Goal: Information Seeking & Learning: Find specific fact

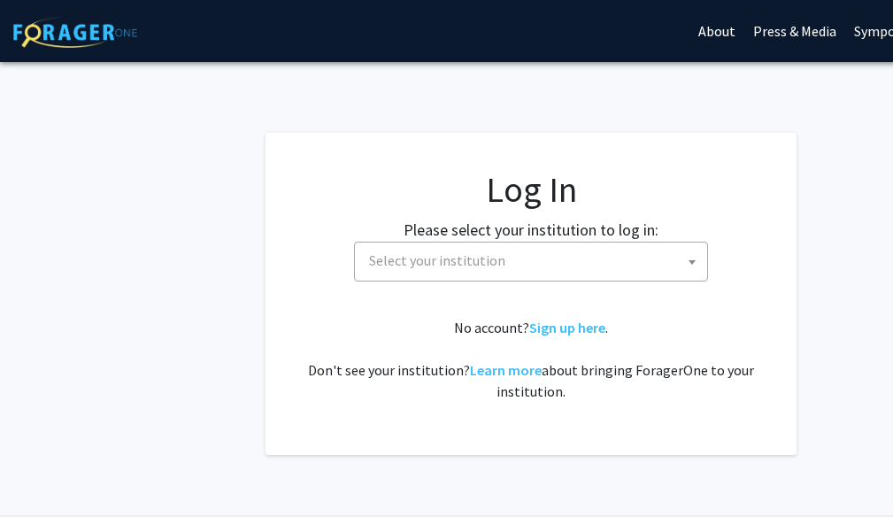
select select
click at [521, 261] on span "Select your institution" at bounding box center [534, 261] width 345 height 36
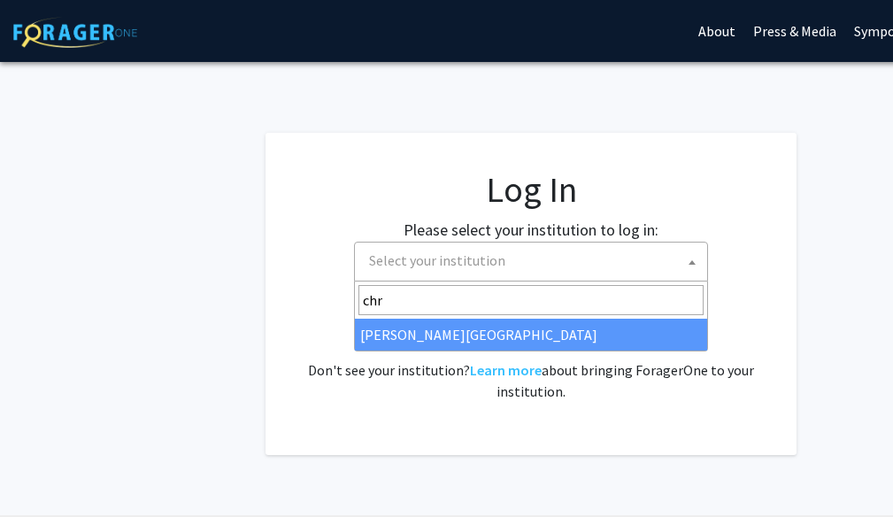
type input "chr"
select select "5"
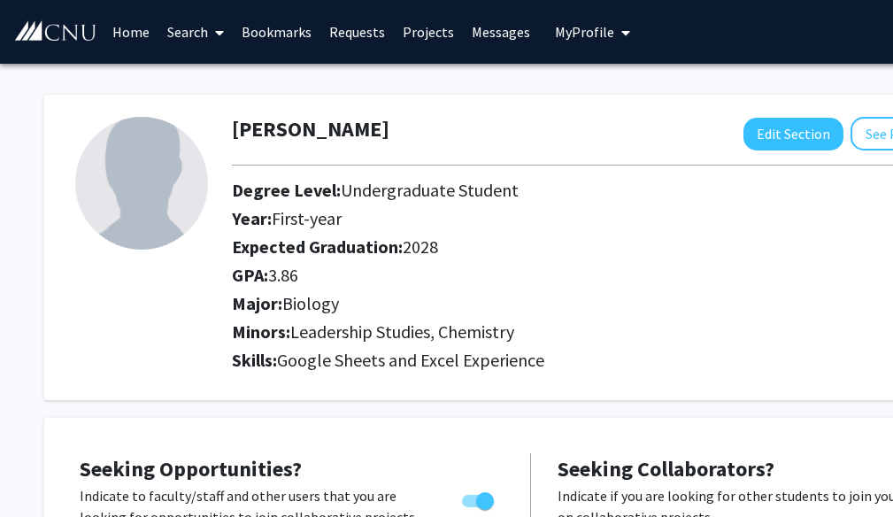
click at [195, 45] on link "Search" at bounding box center [195, 32] width 74 height 62
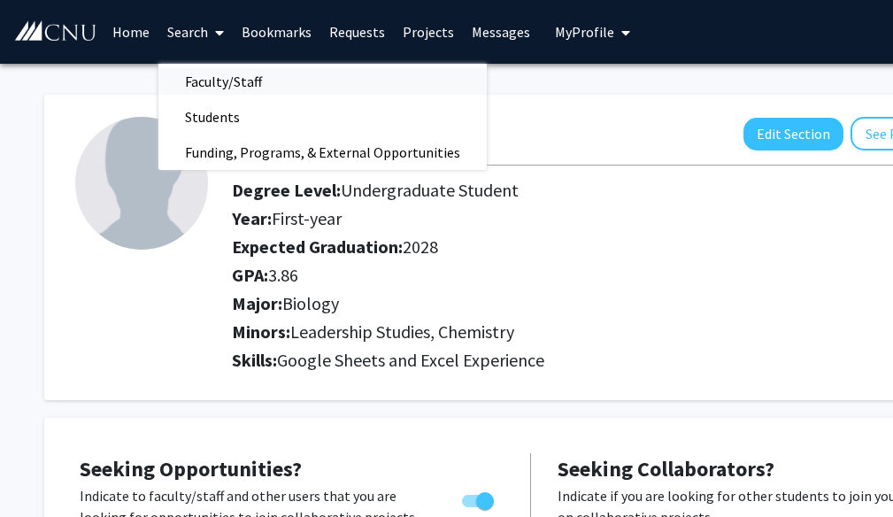
click at [201, 77] on span "Faculty/Staff" at bounding box center [223, 81] width 130 height 35
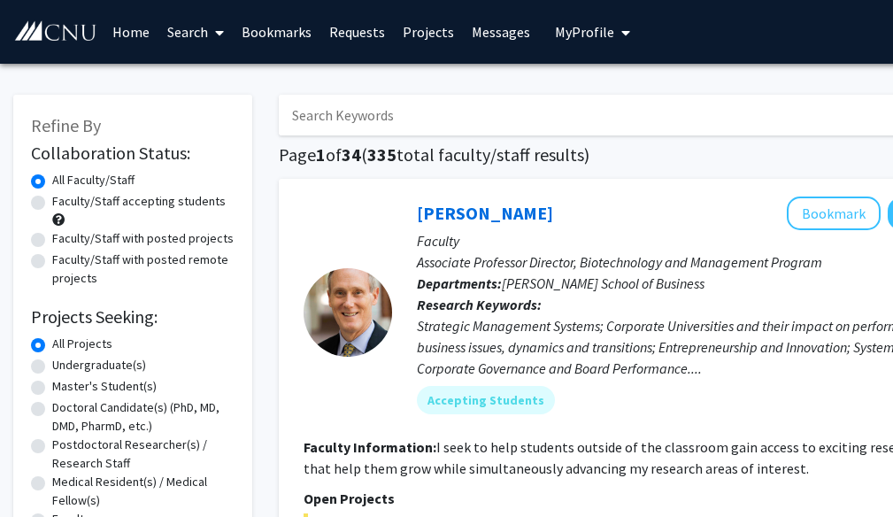
click at [318, 117] on input "Search Keywords" at bounding box center [626, 115] width 695 height 41
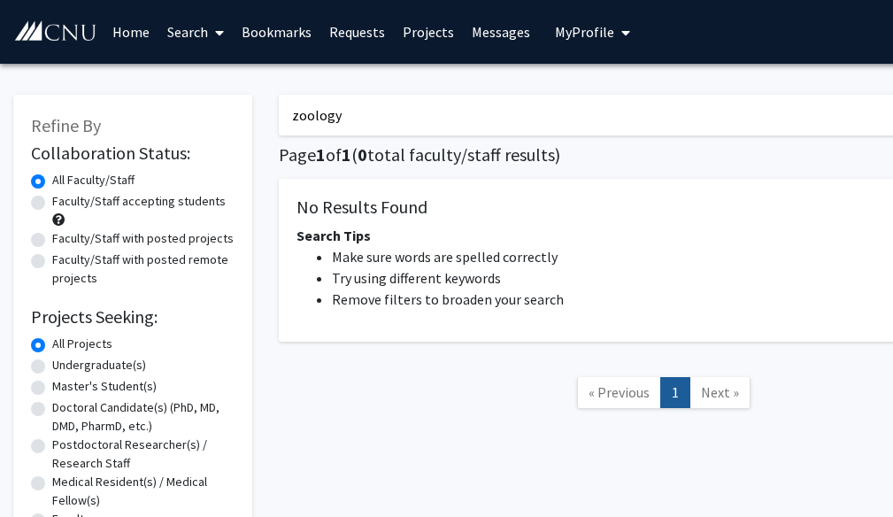
drag, startPoint x: 208, startPoint y: 133, endPoint x: 204, endPoint y: 118, distance: 15.5
click at [204, 118] on div "Refine By Collaboration Status: Collaboration Status All Faculty/Staff Collabor…" at bounding box center [531, 338] width 1062 height 523
type input "mammology"
drag, startPoint x: 491, startPoint y: 120, endPoint x: 42, endPoint y: 161, distance: 450.6
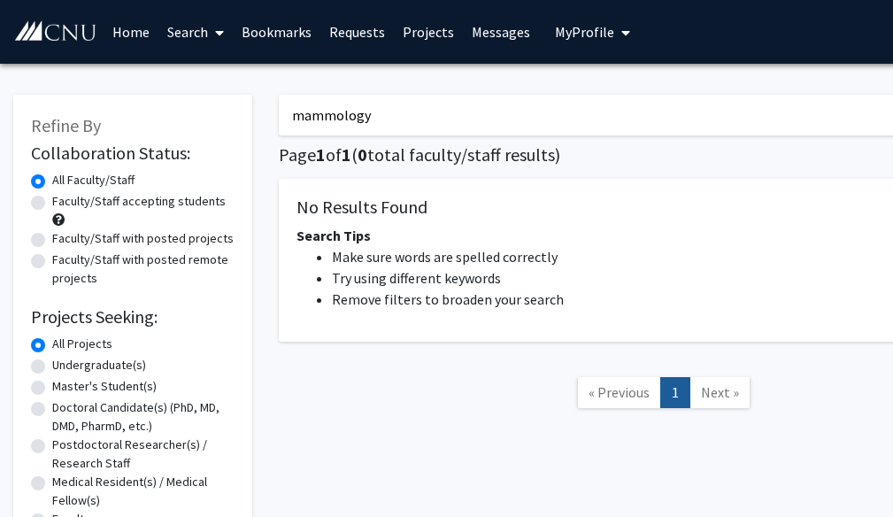
click at [45, 163] on div "Refine By Collaboration Status: Collaboration Status All Faculty/Staff Collabor…" at bounding box center [531, 338] width 1062 height 523
type input "d"
type input "D"
type input "sherwin"
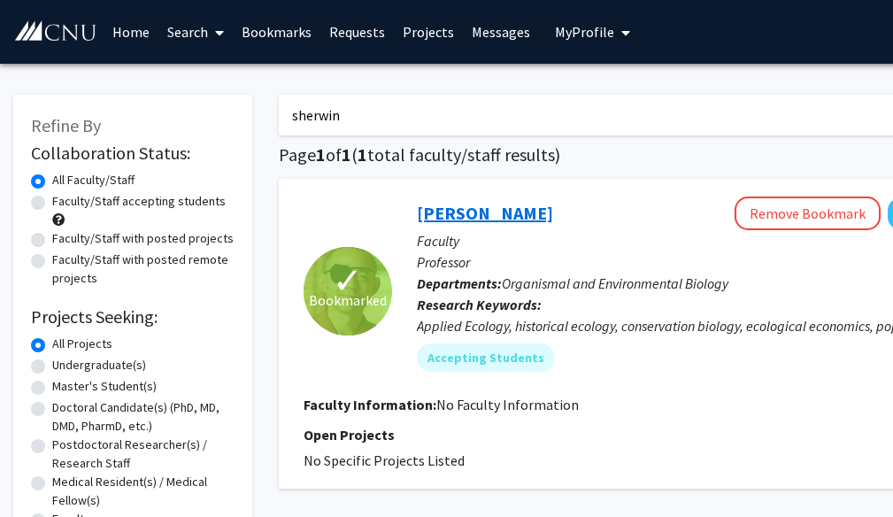
click at [484, 209] on link "[PERSON_NAME]" at bounding box center [485, 213] width 136 height 22
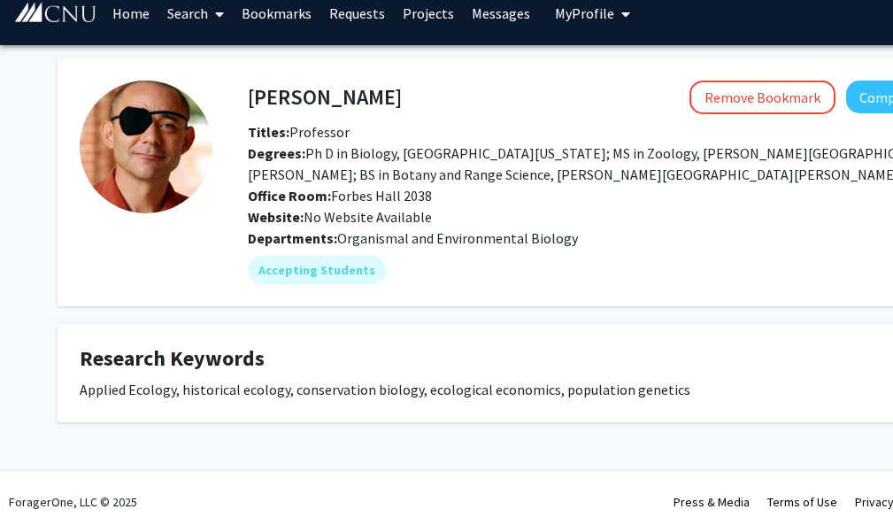
scroll to position [35, 0]
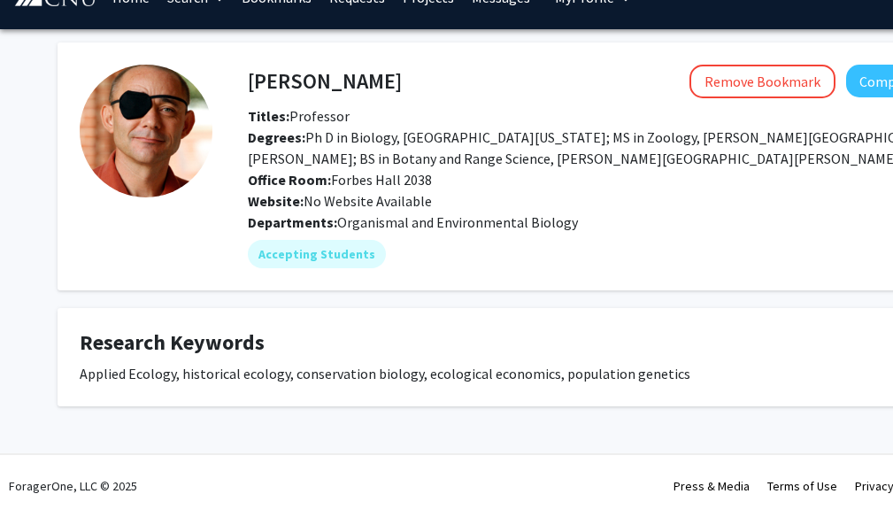
click at [384, 381] on div "Applied Ecology, historical ecology, conservation biology, ecological economics…" at bounding box center [531, 373] width 903 height 21
click at [400, 516] on div "ForagerOne, LLC © 2025 Press & Media Terms of Use Privacy Policy About Contact …" at bounding box center [531, 486] width 1062 height 62
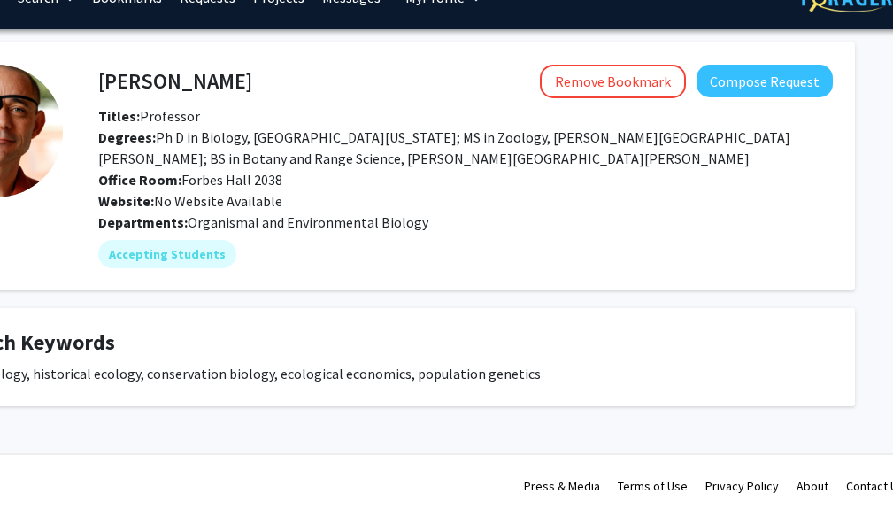
scroll to position [35, 153]
